Goal: Information Seeking & Learning: Learn about a topic

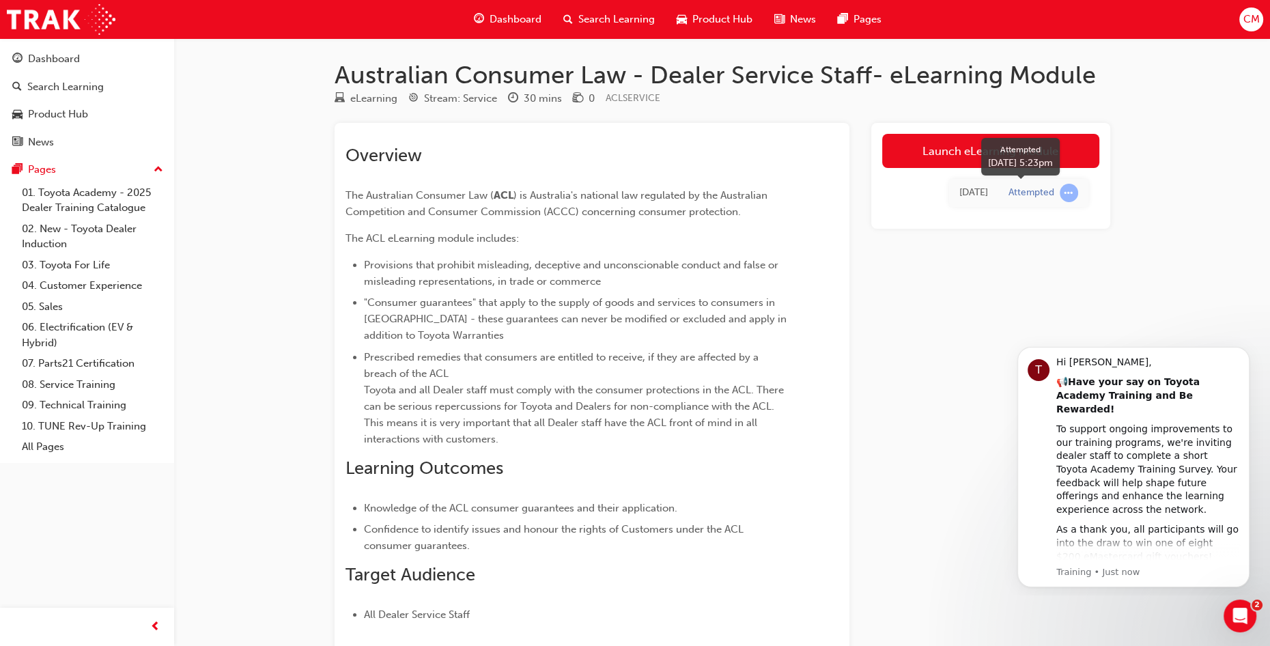
click at [1062, 193] on span "learningRecordVerb_ATTEMPT-icon" at bounding box center [1069, 193] width 18 height 18
click at [955, 150] on link "Launch eLearning module" at bounding box center [990, 151] width 217 height 34
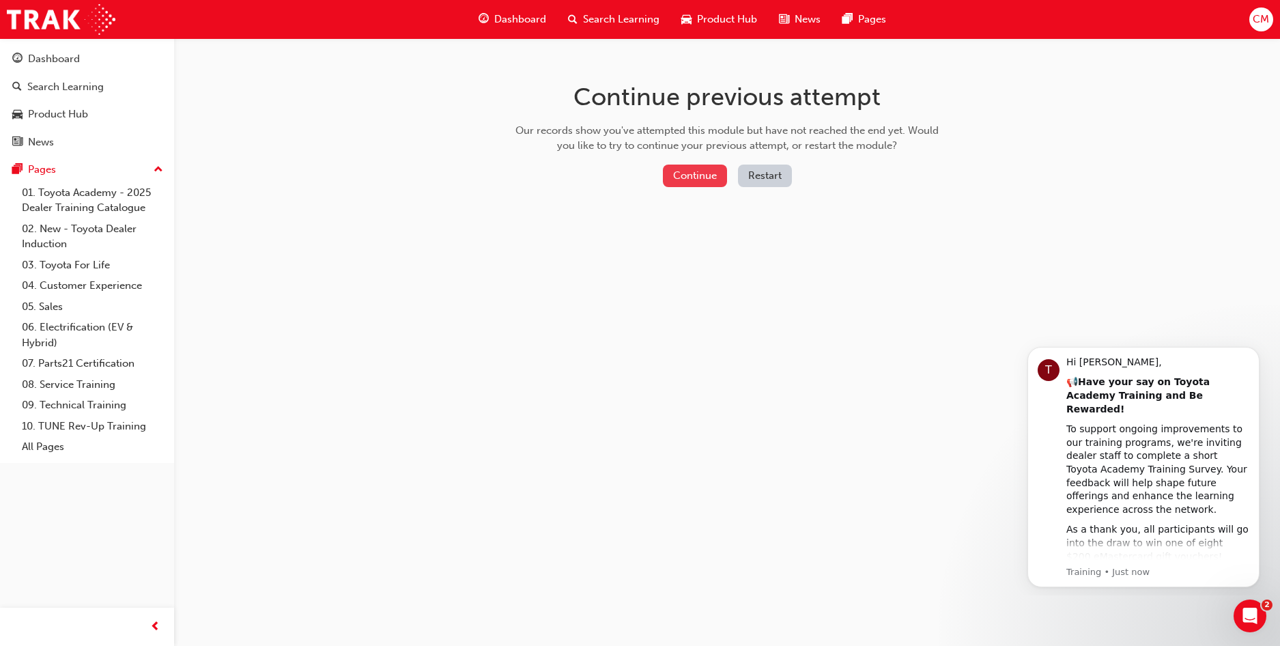
click at [683, 175] on button "Continue" at bounding box center [695, 176] width 64 height 23
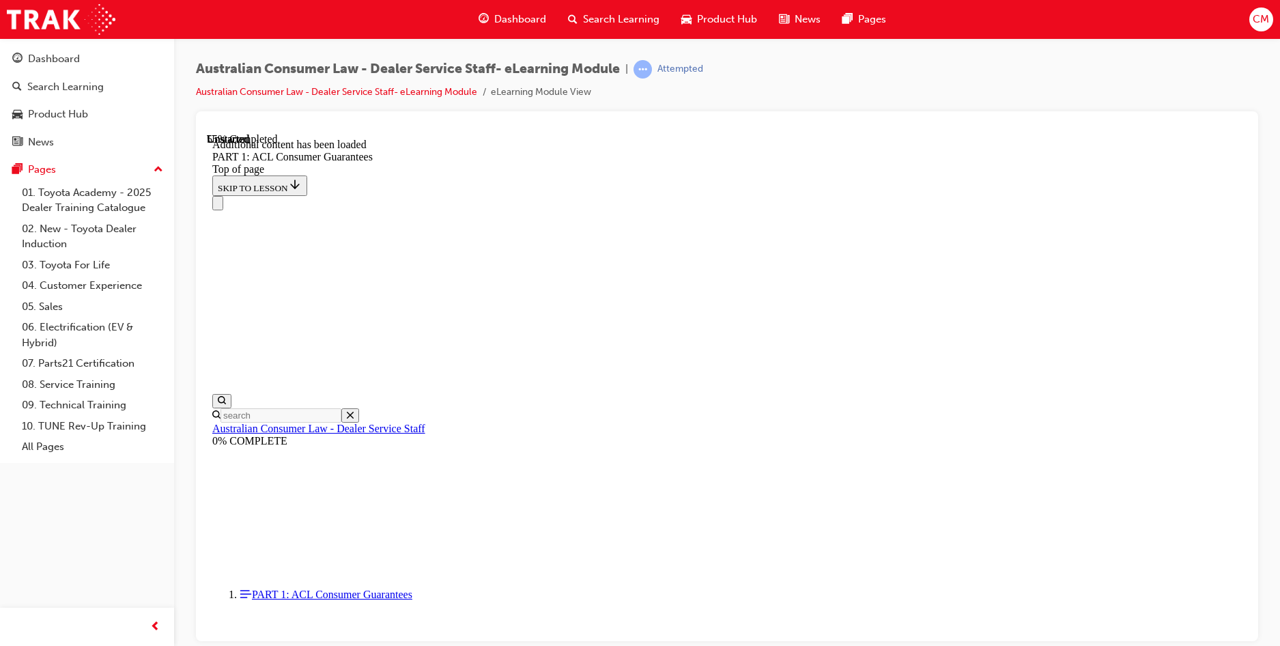
scroll to position [2499, 0]
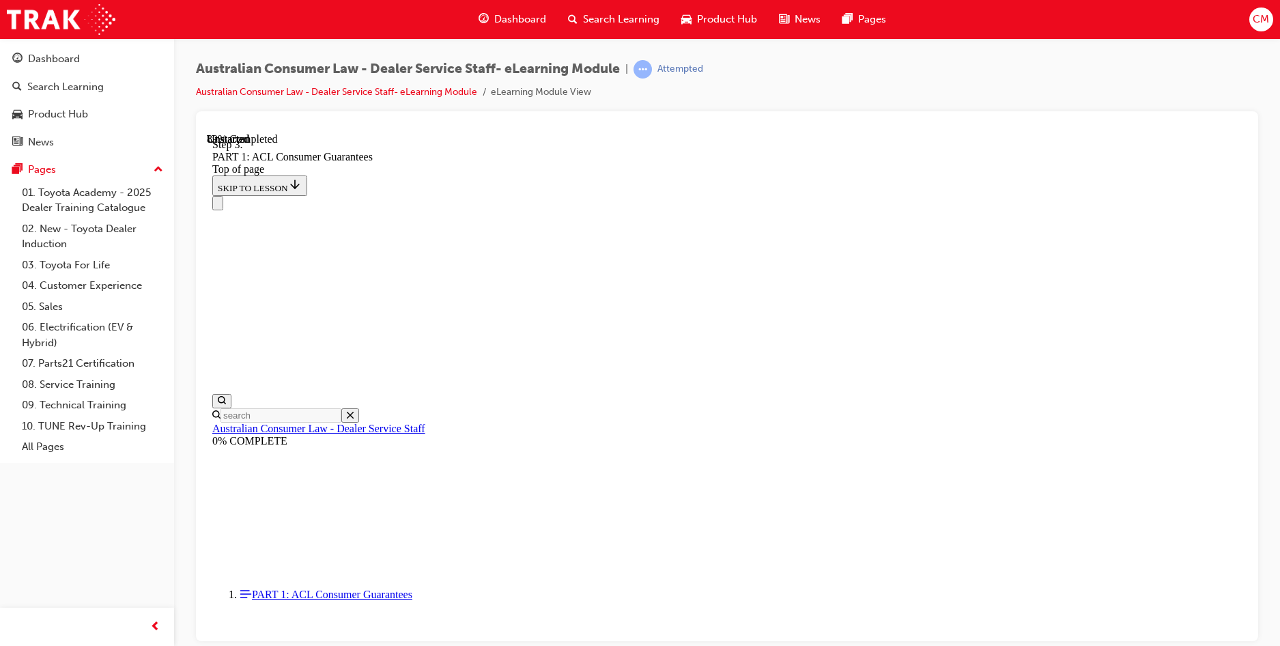
scroll to position [13246, 0]
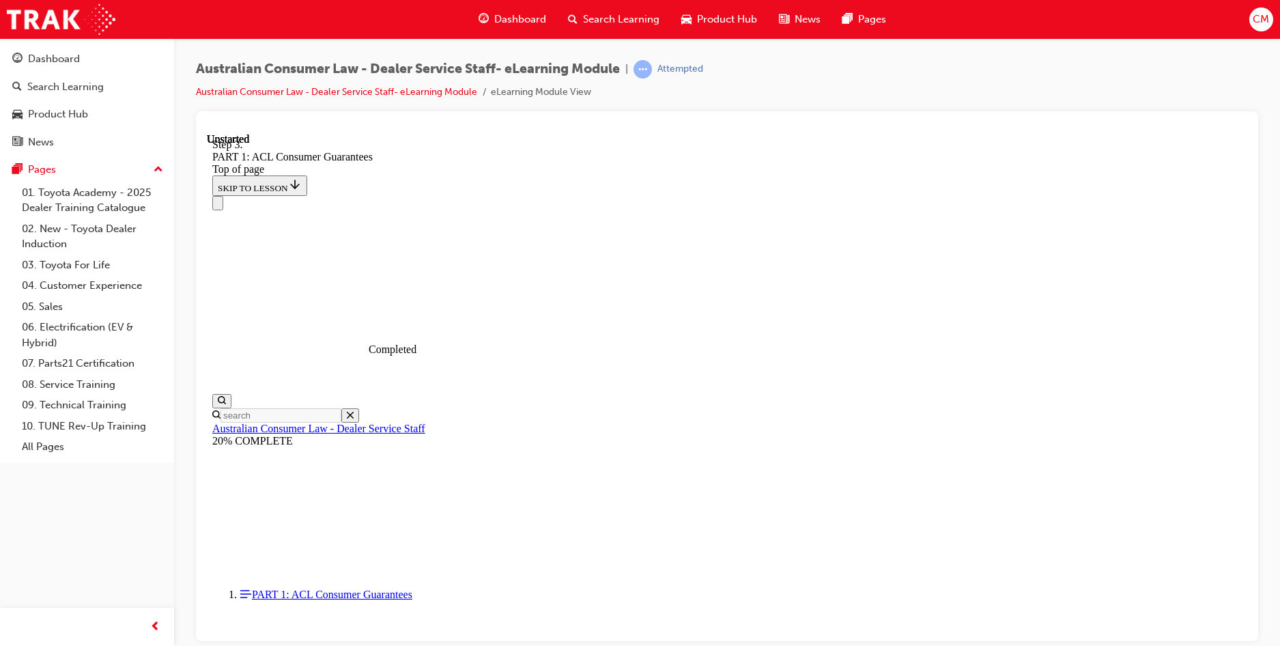
scroll to position [15279, 0]
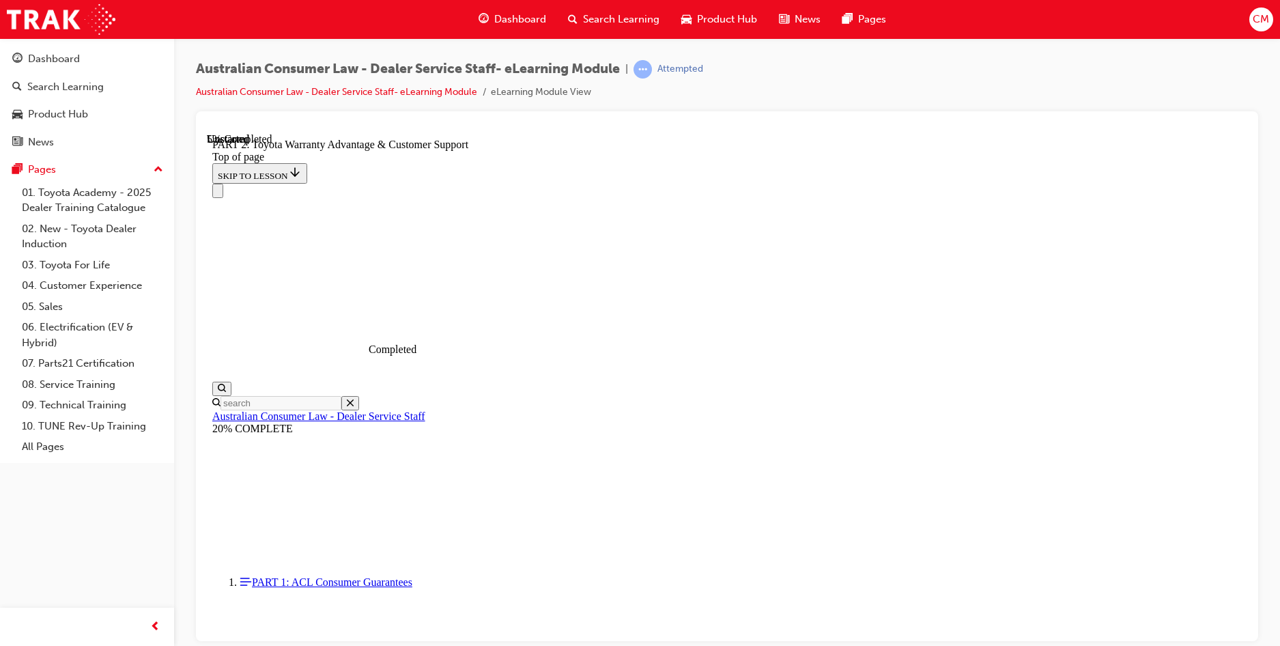
scroll to position [997, 0]
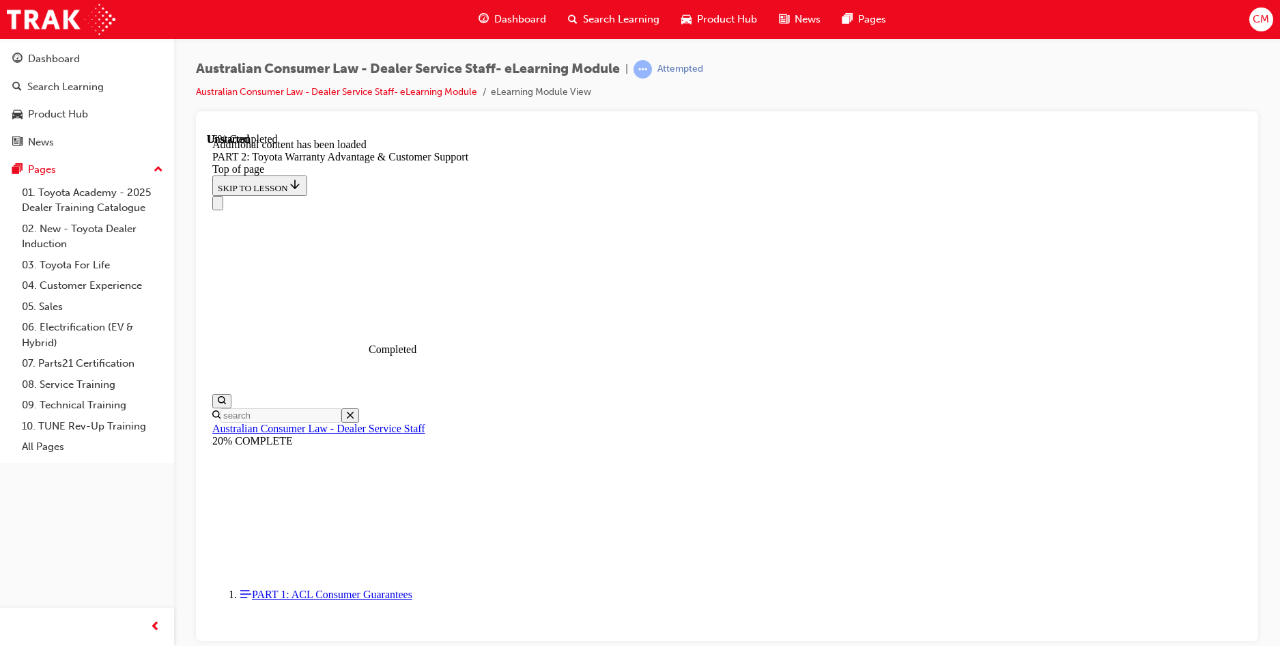
scroll to position [1372, 0]
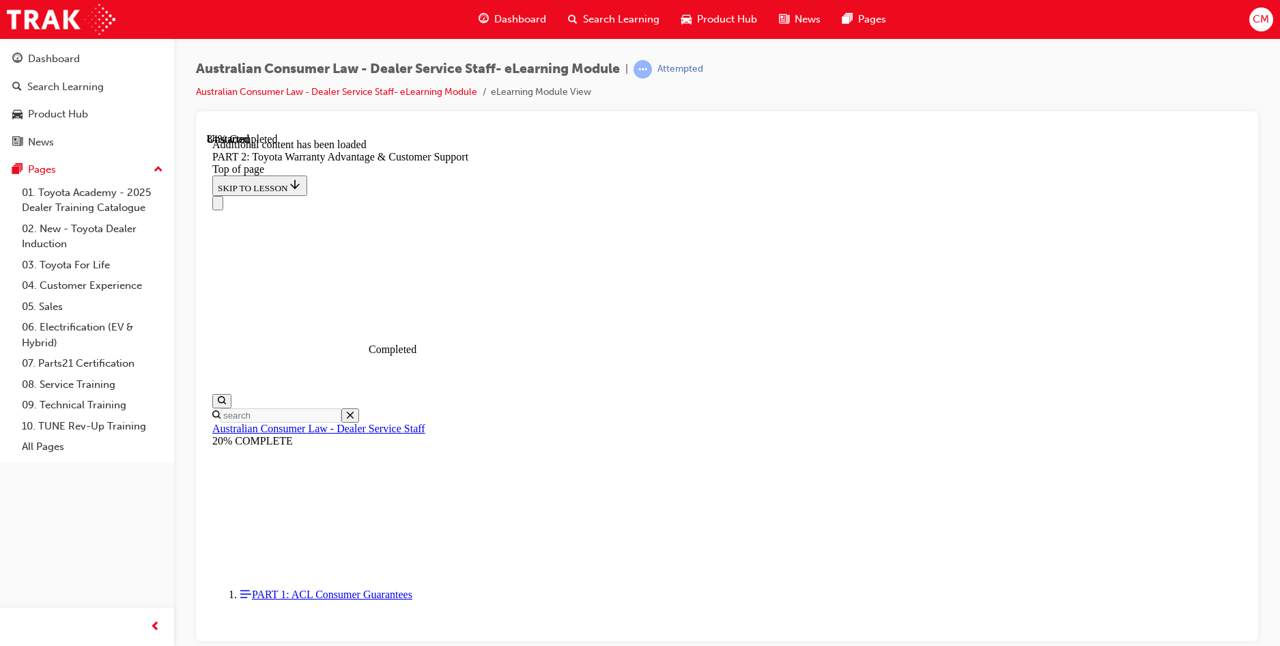
scroll to position [4955, 0]
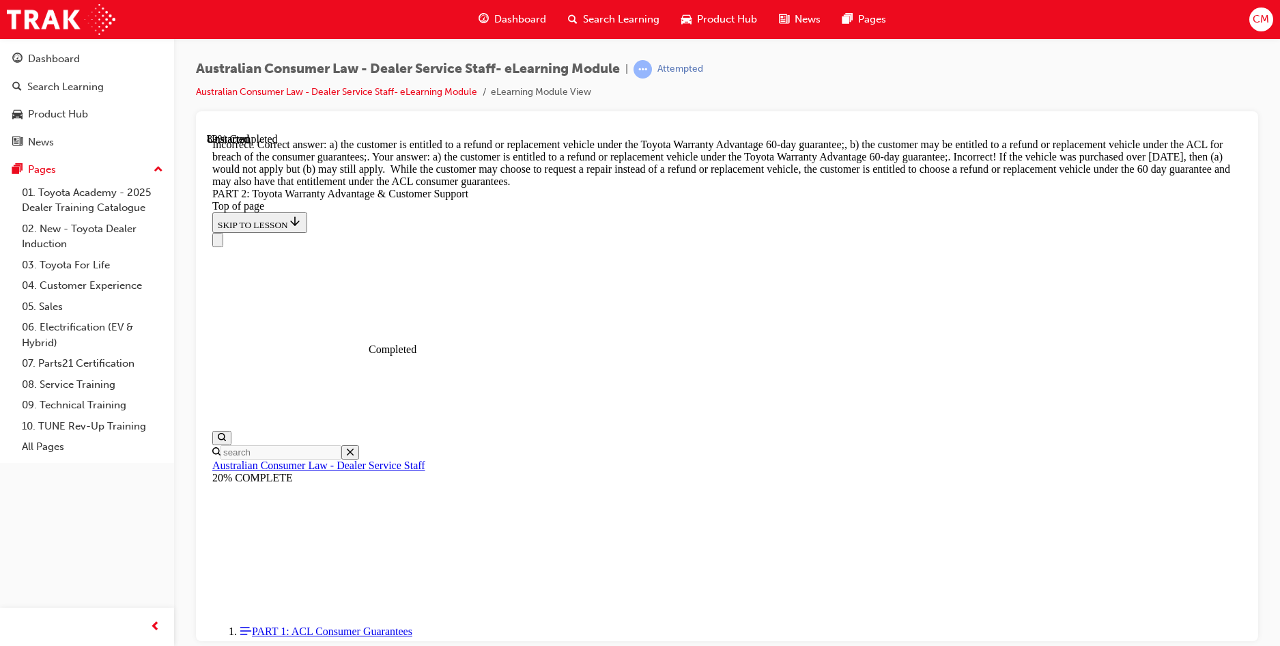
scroll to position [4967, 0]
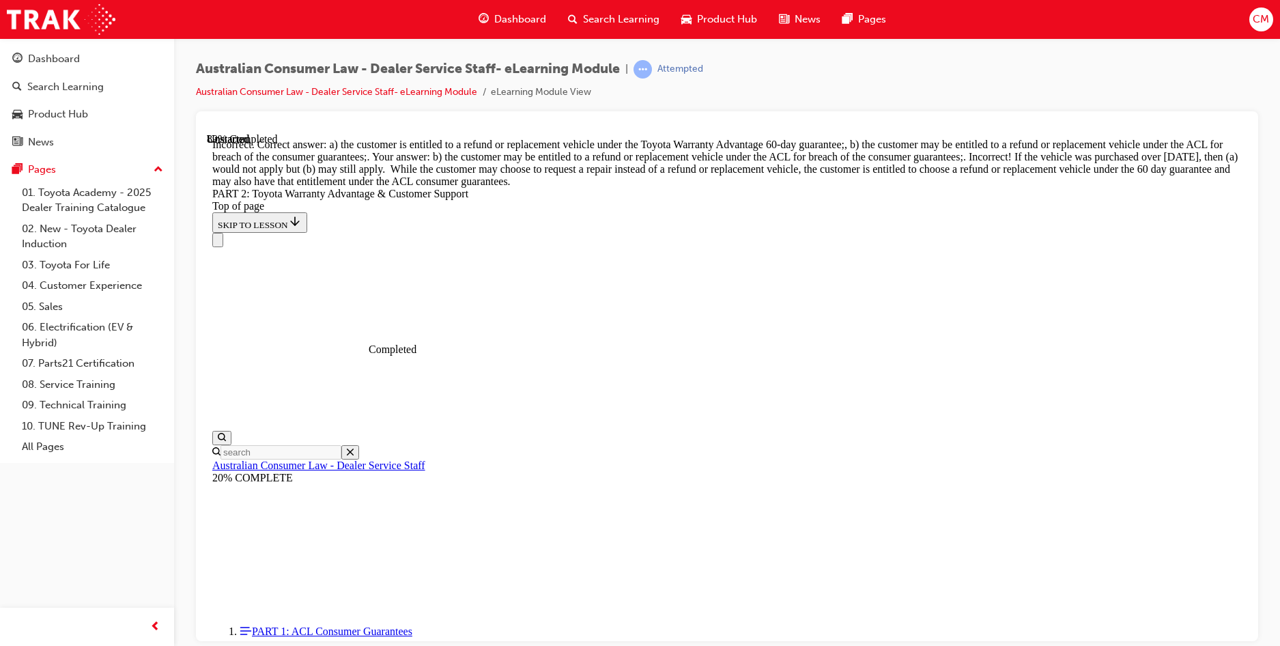
scroll to position [4884, 0]
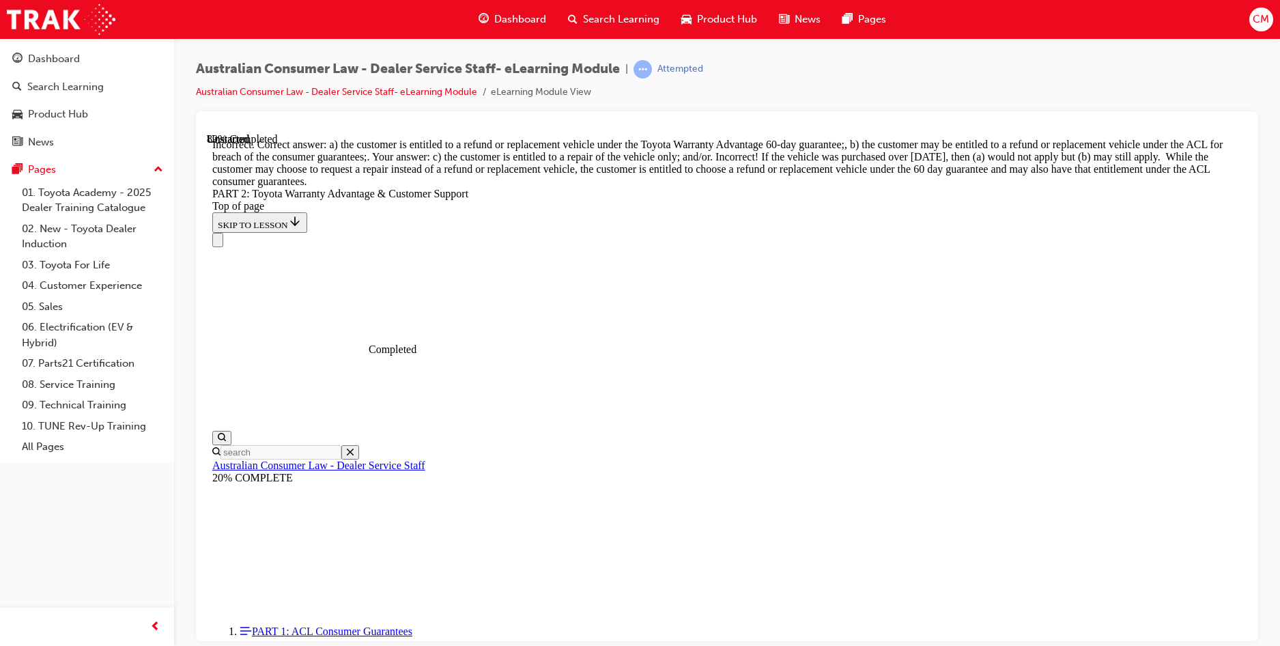
scroll to position [4477, 0]
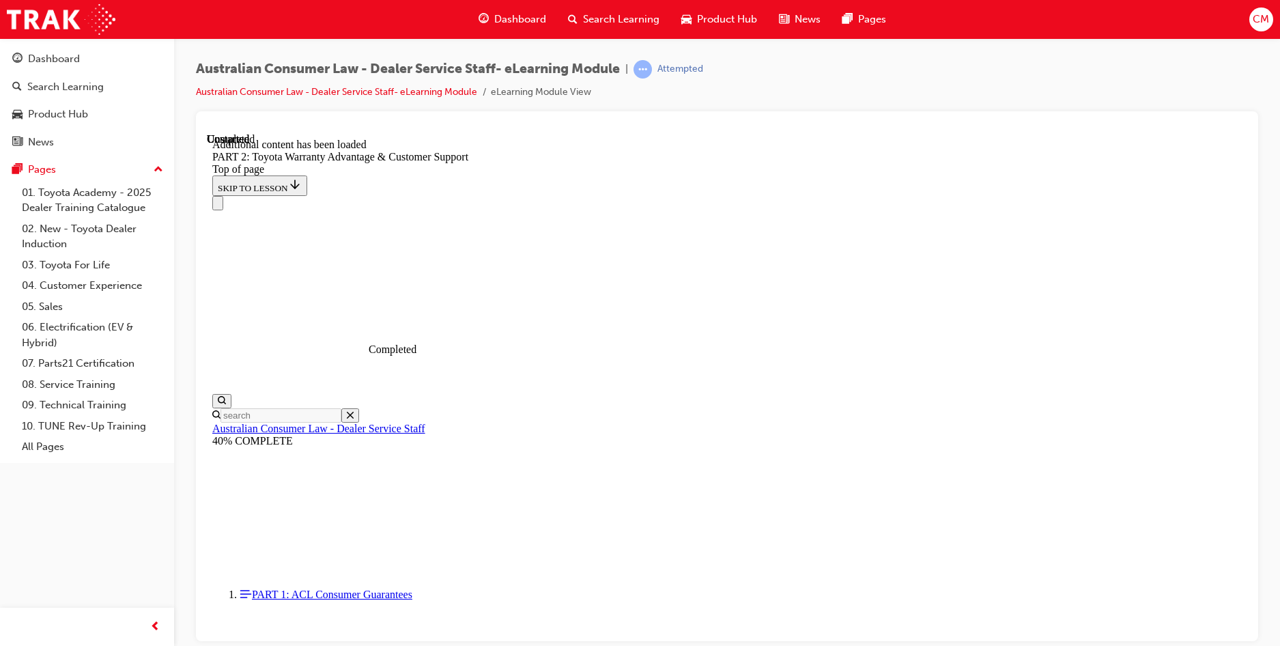
scroll to position [5667, 0]
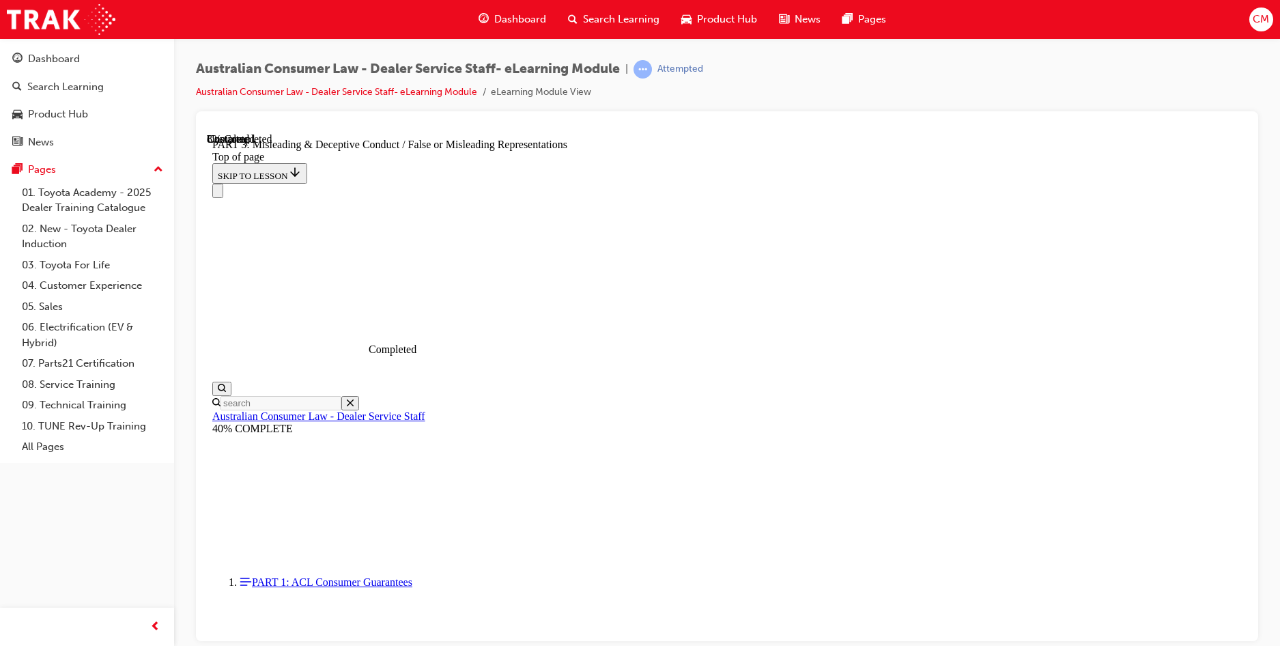
scroll to position [976, 0]
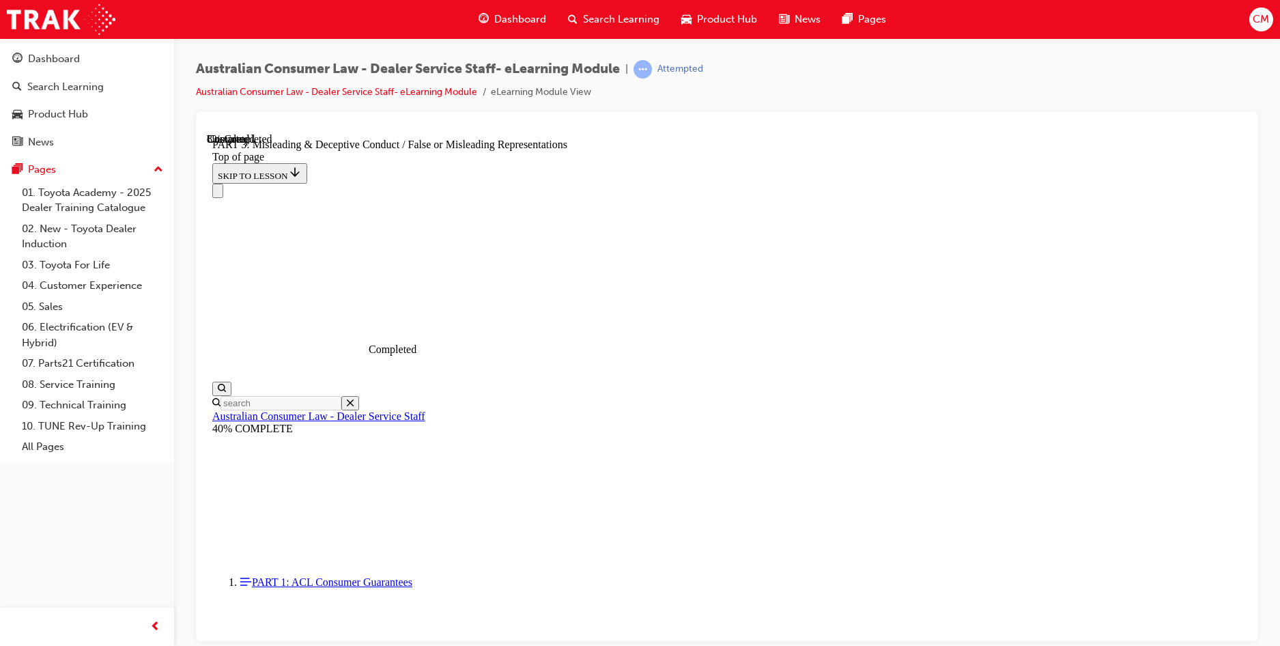
scroll to position [976, 0]
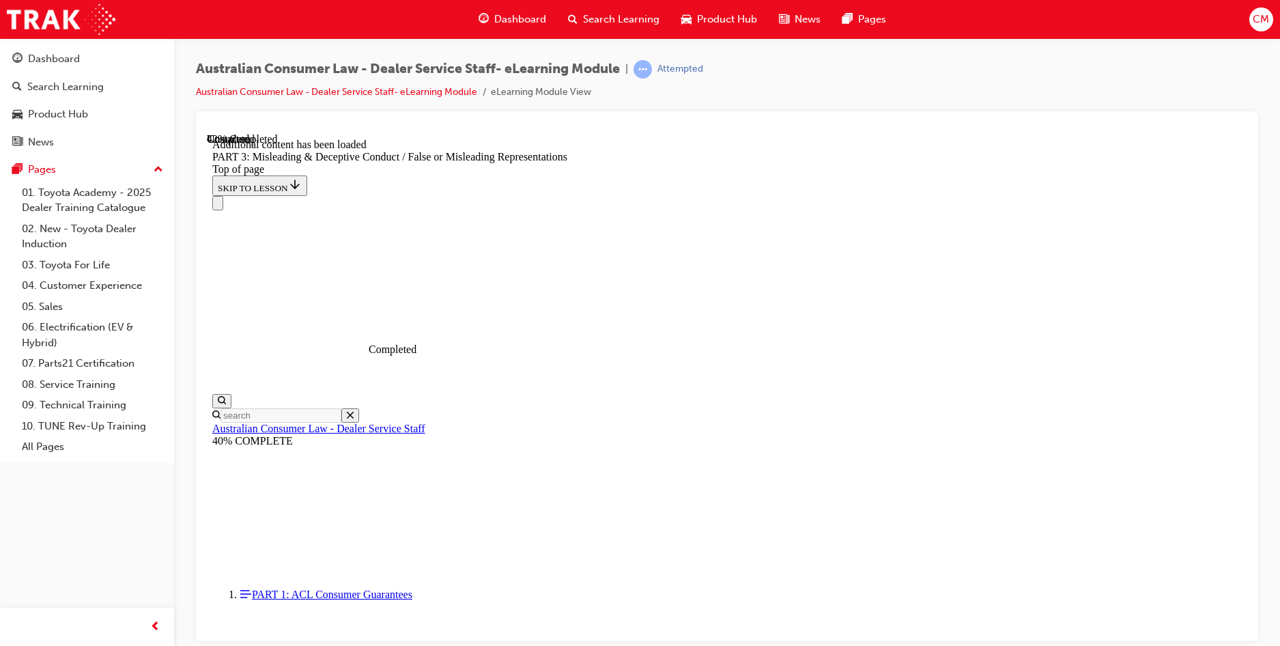
scroll to position [3044, 0]
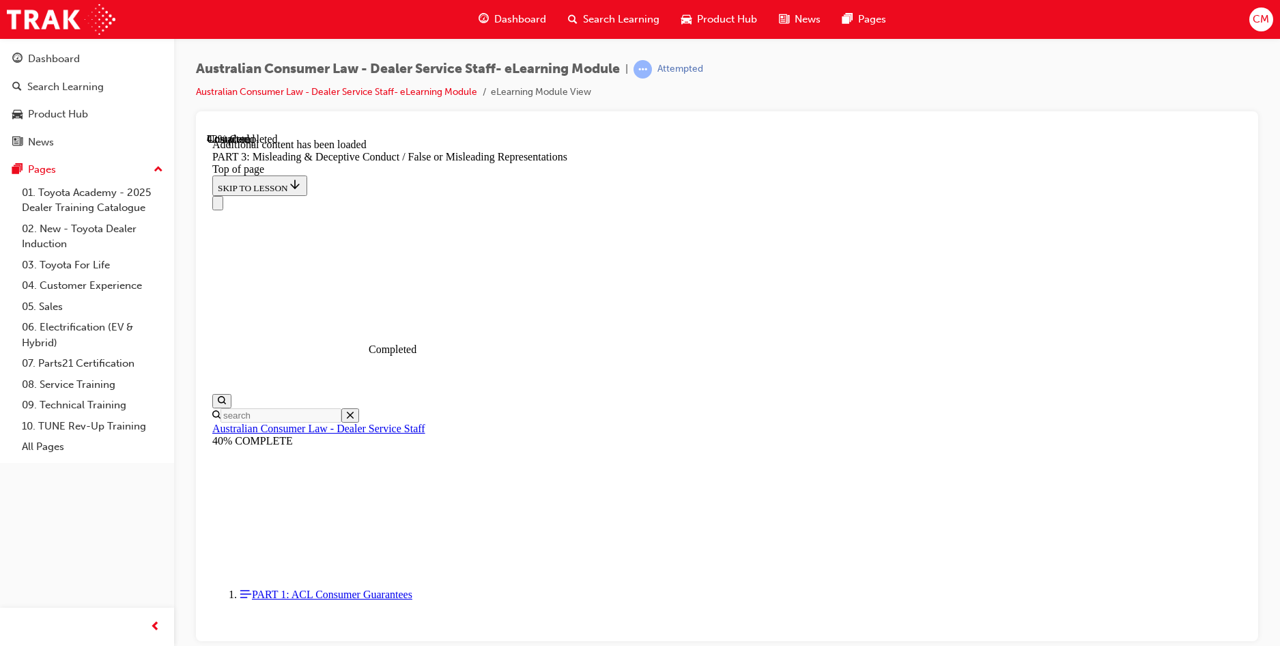
scroll to position [3248, 0]
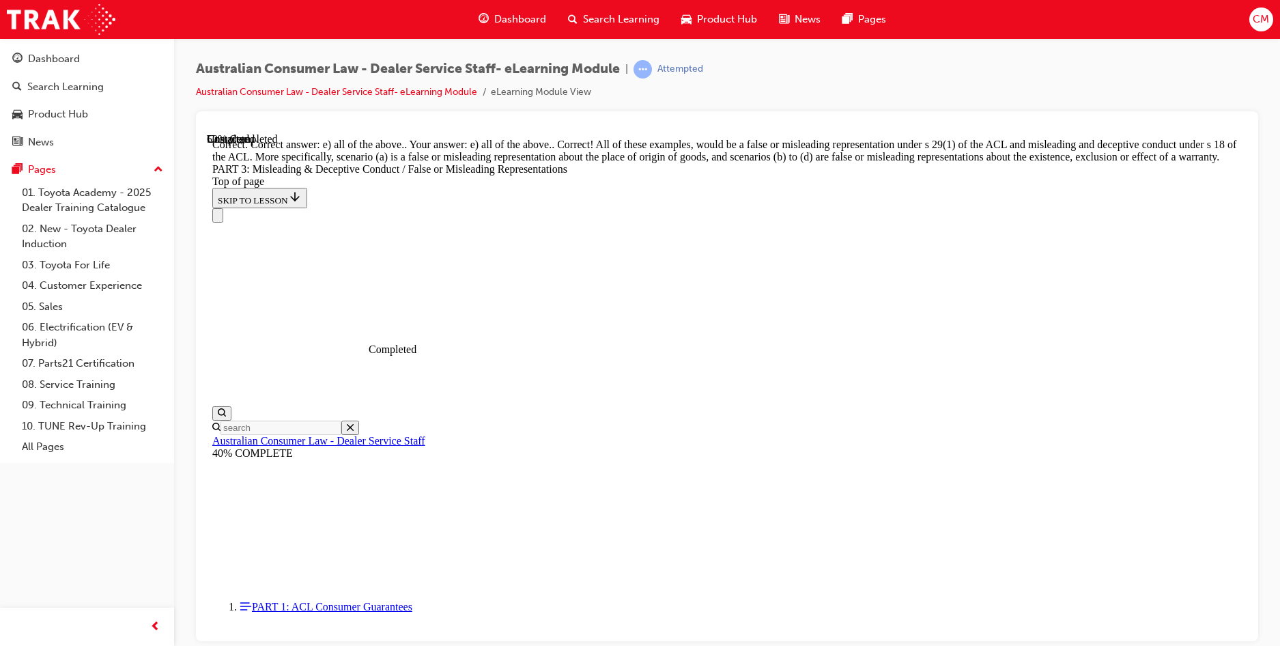
scroll to position [3594, 0]
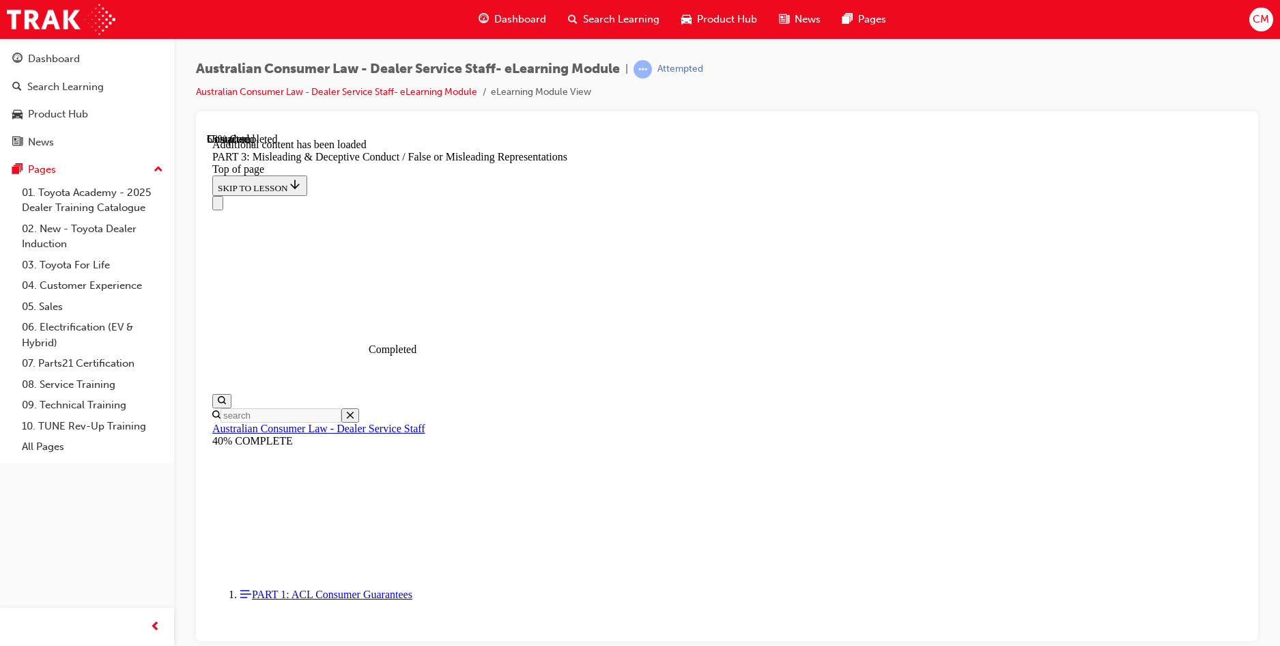
scroll to position [3957, 0]
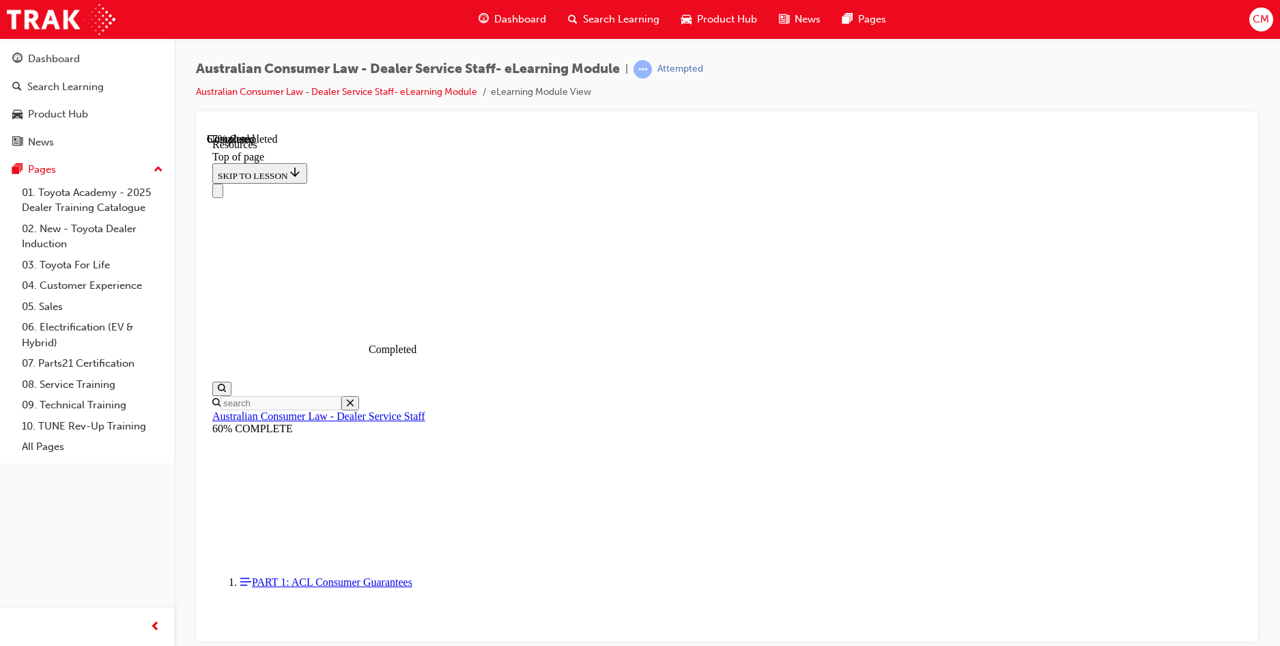
scroll to position [635, 0]
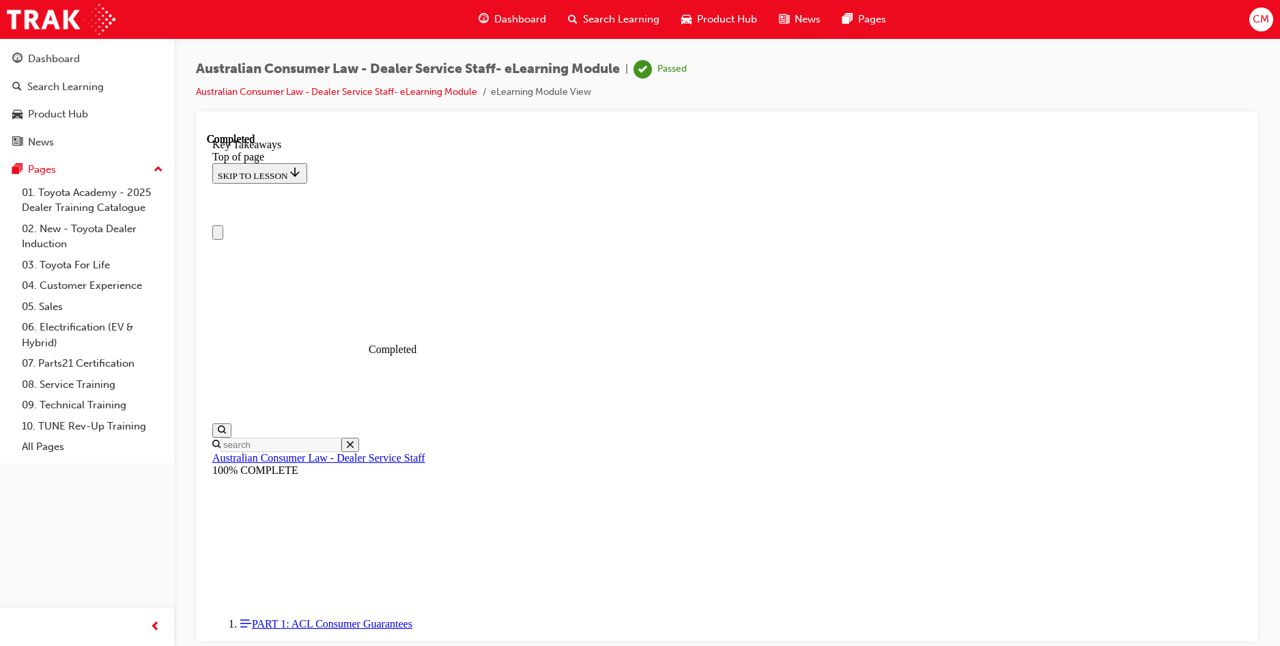
scroll to position [0, 0]
